Goal: Transaction & Acquisition: Download file/media

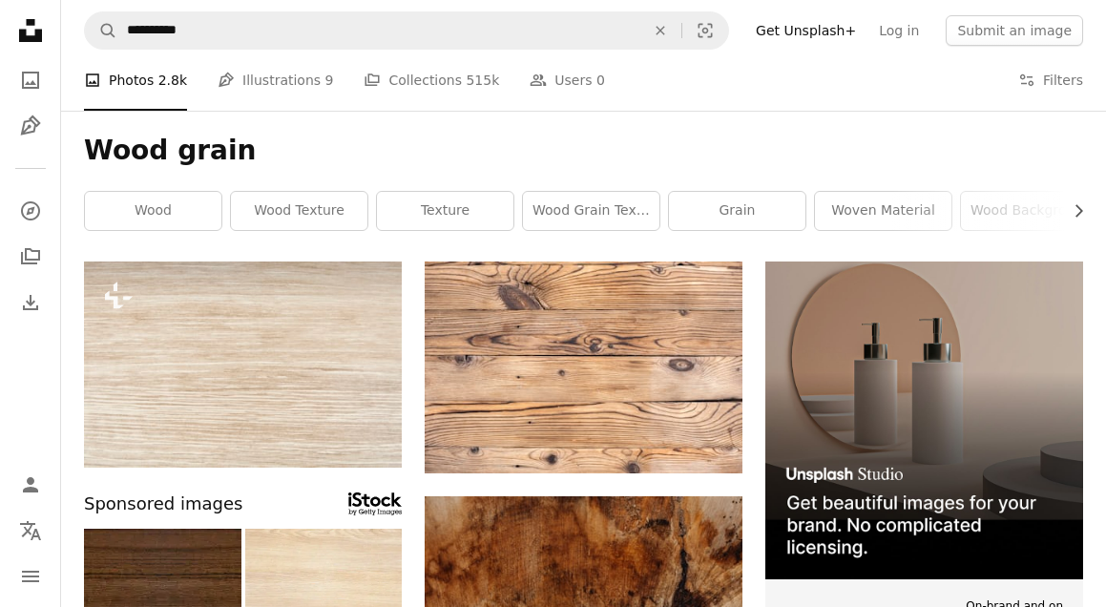
scroll to position [1515, 0]
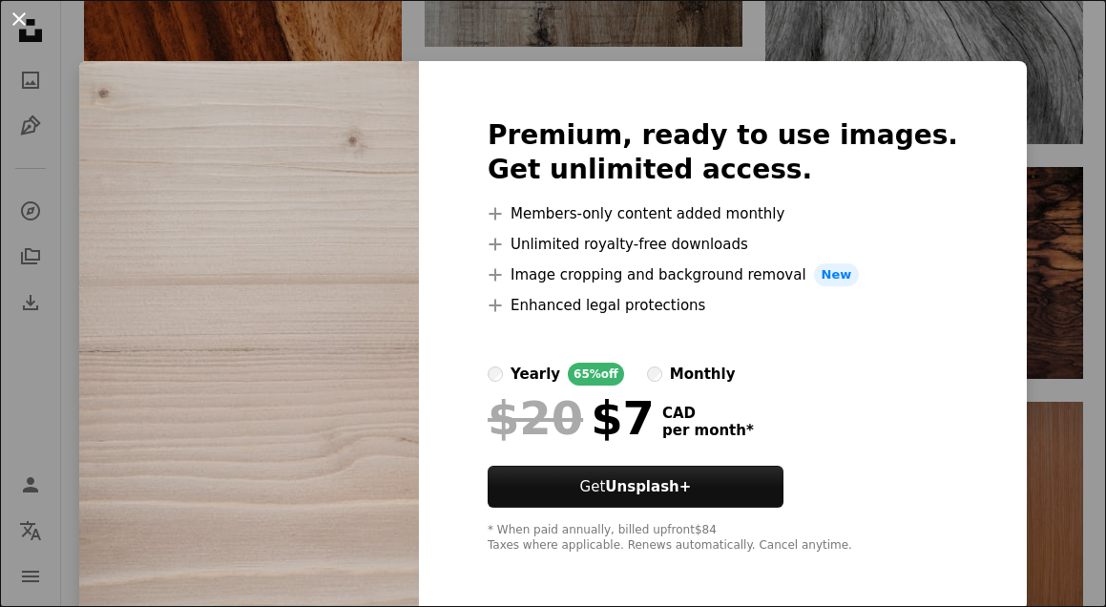
click at [8, 12] on button "An X shape" at bounding box center [19, 19] width 23 height 23
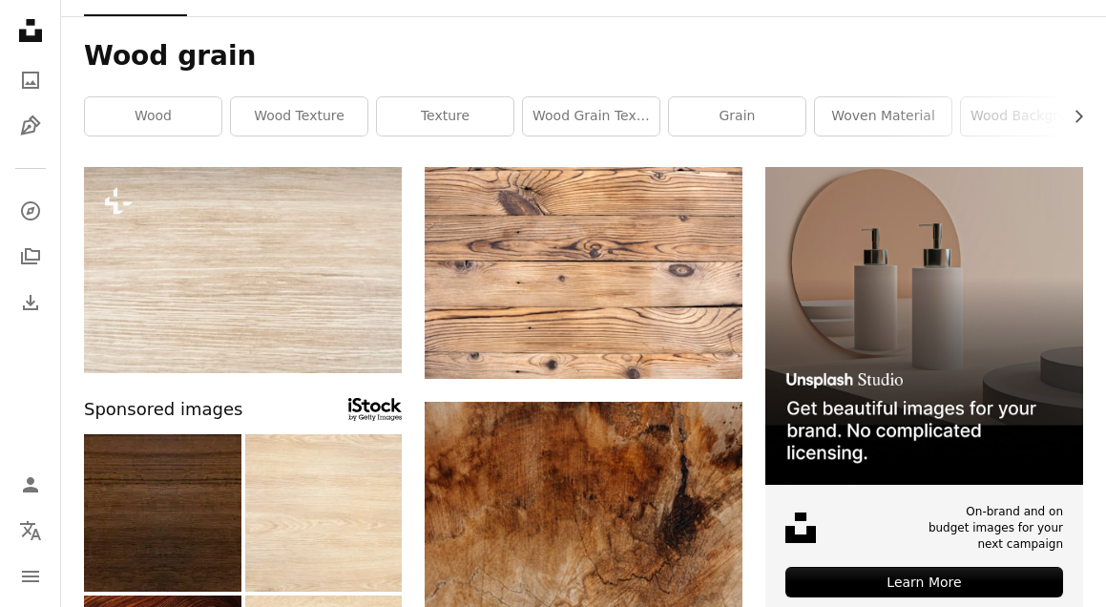
scroll to position [96, 0]
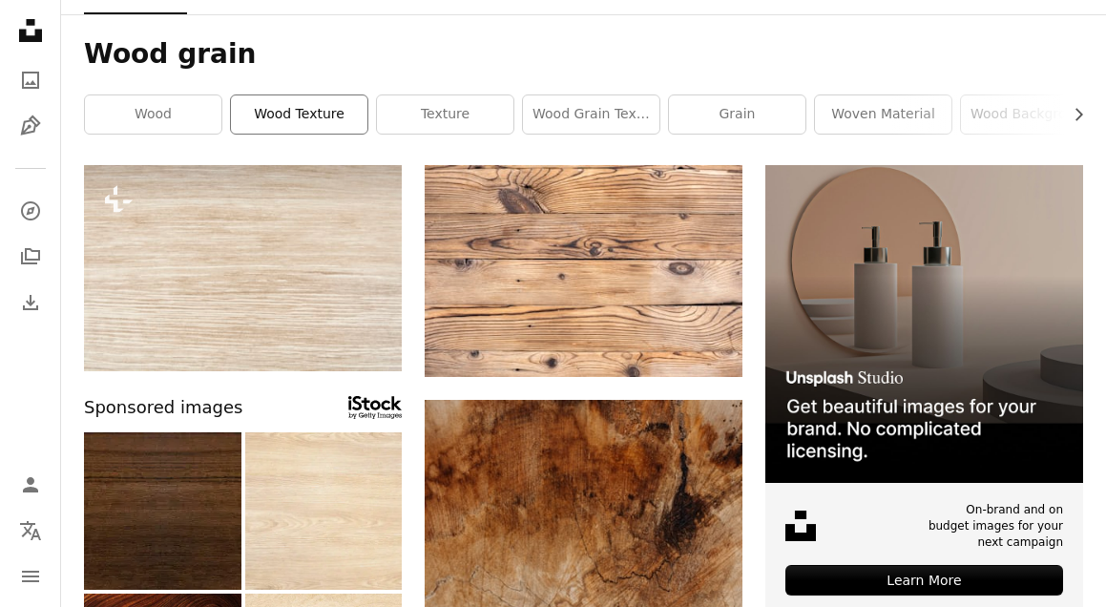
click at [272, 116] on link "wood texture" at bounding box center [299, 114] width 137 height 38
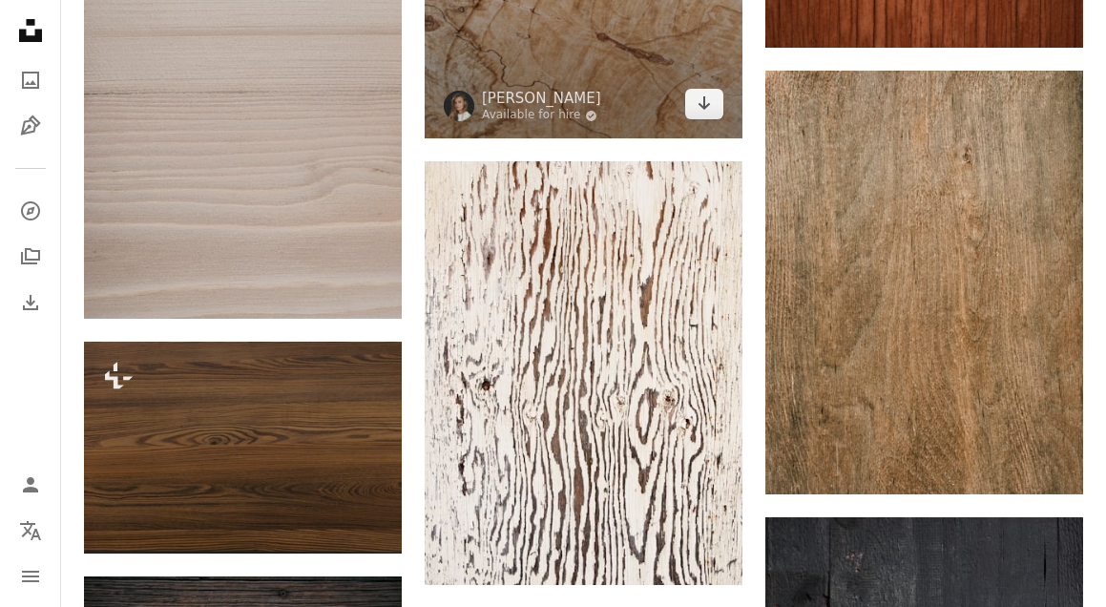
scroll to position [1640, 0]
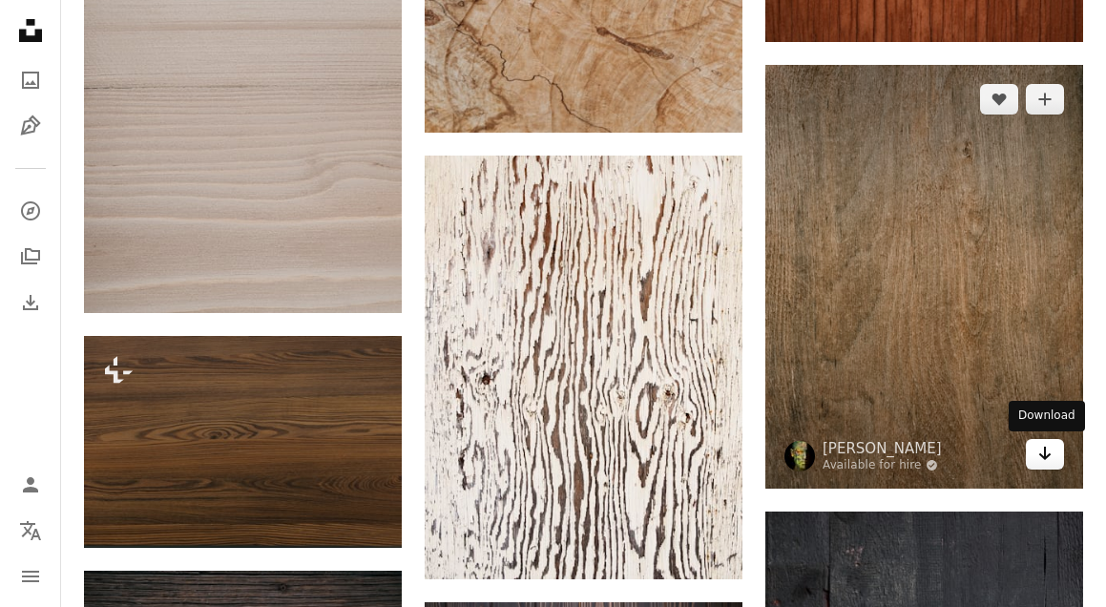
click at [1054, 454] on link "Arrow pointing down" at bounding box center [1045, 454] width 38 height 31
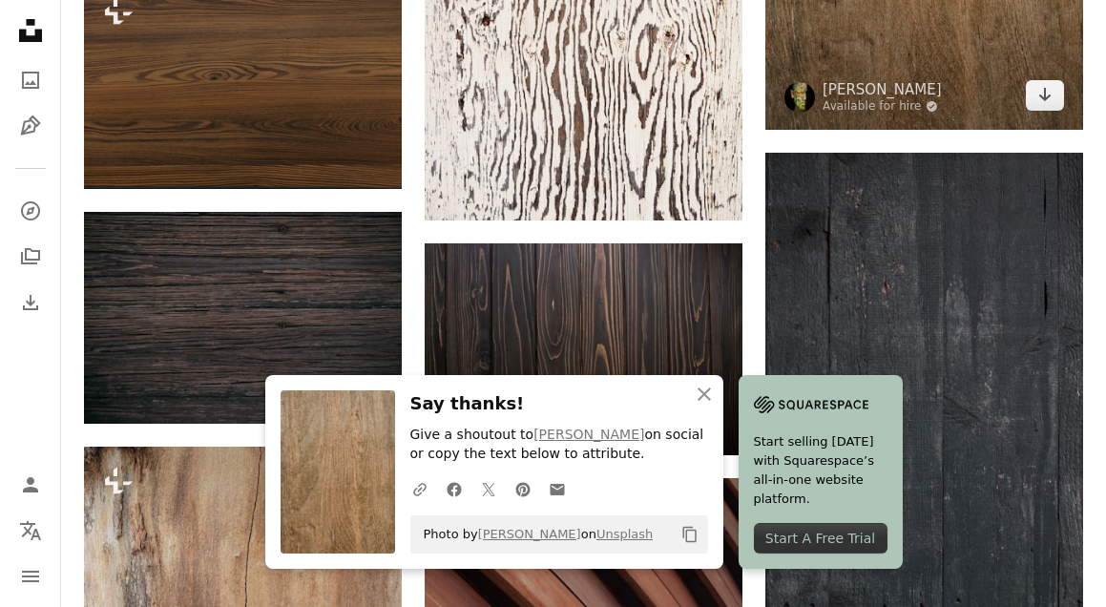
scroll to position [2080, 0]
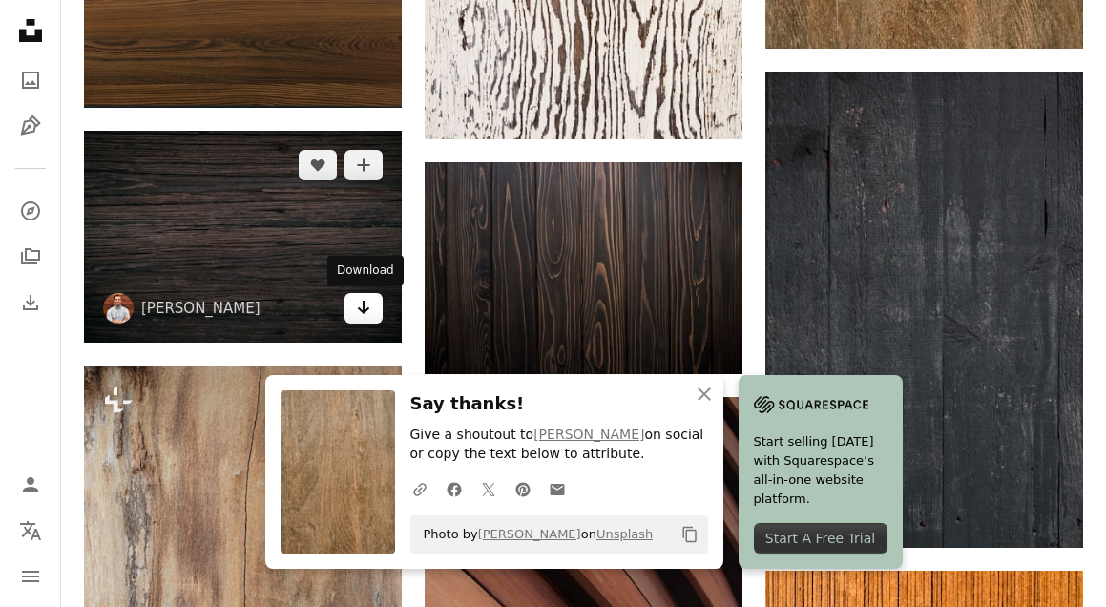
click at [368, 319] on icon "Arrow pointing down" at bounding box center [363, 307] width 15 height 23
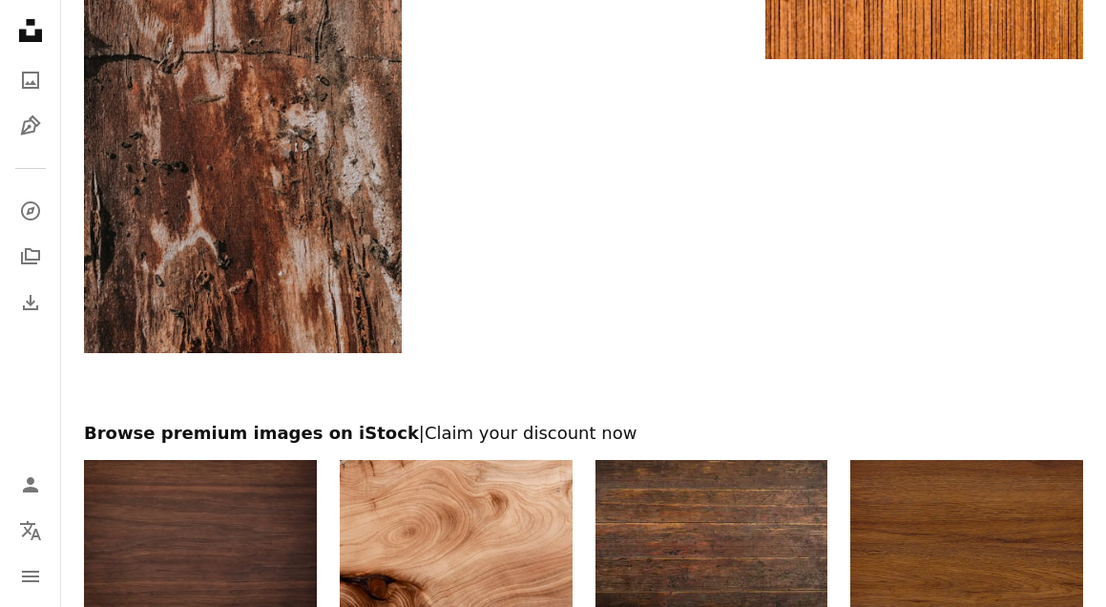
scroll to position [3176, 0]
